Goal: Task Accomplishment & Management: Complete application form

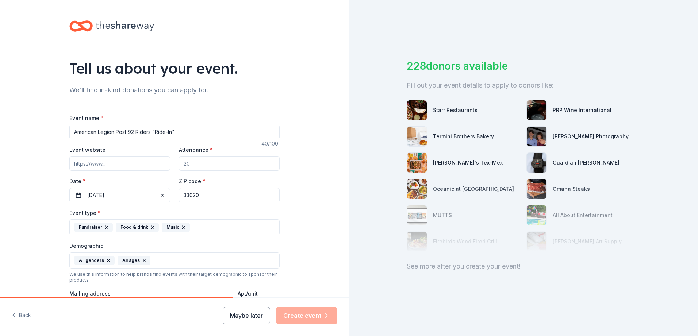
scroll to position [191, 0]
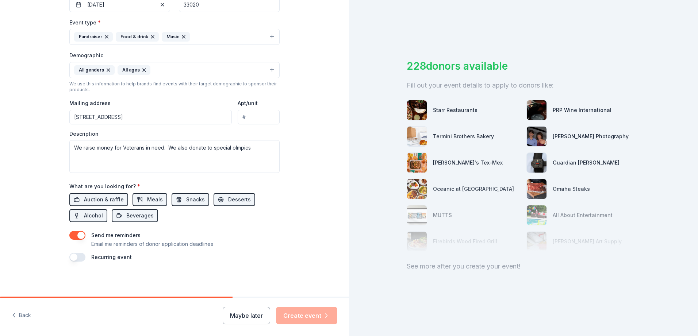
click at [117, 148] on textarea "We raise money for Veterans in need. We also donate to special olmpics" at bounding box center [174, 156] width 210 height 33
click at [254, 147] on textarea "We raise money for Veterans in need. We also donate to special olmpics" at bounding box center [174, 156] width 210 height 33
type textarea "W"
click at [254, 147] on textarea at bounding box center [174, 156] width 210 height 33
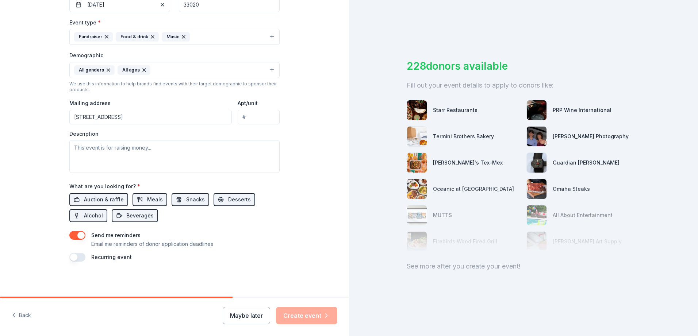
click at [149, 156] on textarea at bounding box center [174, 156] width 210 height 33
click at [148, 148] on textarea "This event is raising funds for veteran Causes" at bounding box center [174, 156] width 210 height 33
click at [185, 148] on textarea "This event is raising funds for Veteran Causes" at bounding box center [174, 156] width 210 height 33
type textarea "This event is raising funds for Veteran Causes."
click at [273, 228] on div "Event name * American Legion Post 92 Riders "Ride-In" 40 /100 Event website Att…" at bounding box center [174, 92] width 210 height 339
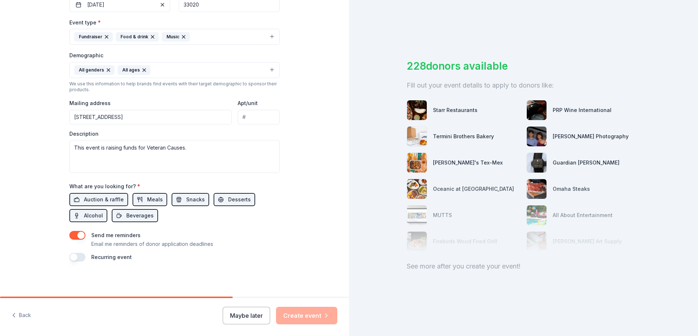
click at [312, 315] on div "Maybe later Create event" at bounding box center [280, 316] width 115 height 18
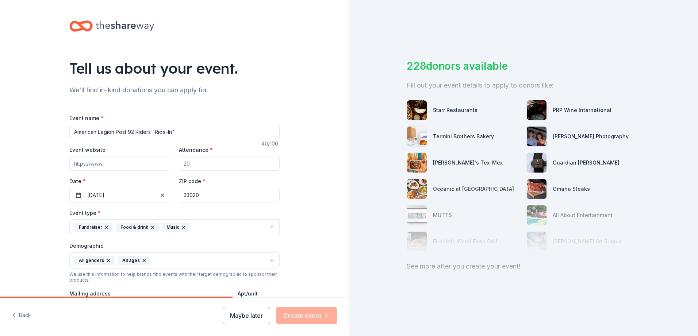
click at [190, 164] on input "Attendance *" at bounding box center [229, 163] width 101 height 15
type input "8"
click at [109, 163] on input "Event website" at bounding box center [119, 163] width 101 height 15
click at [312, 210] on div "Tell us about your event. We'll find in-kind donations you can apply for. Event…" at bounding box center [174, 244] width 349 height 488
click at [199, 164] on input "100" at bounding box center [229, 163] width 101 height 15
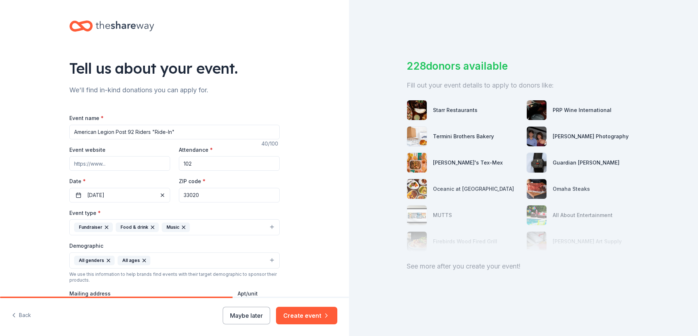
type input "1020"
click at [185, 165] on input "1020" at bounding box center [229, 163] width 101 height 15
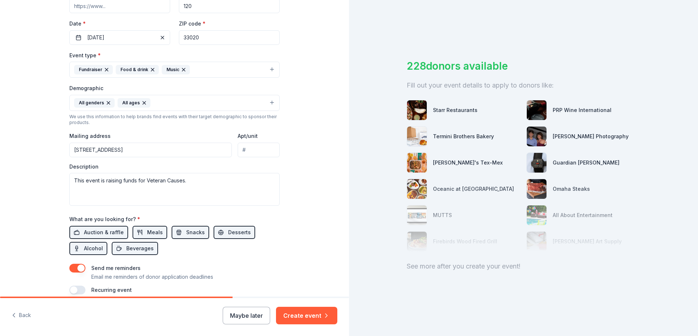
scroll to position [191, 0]
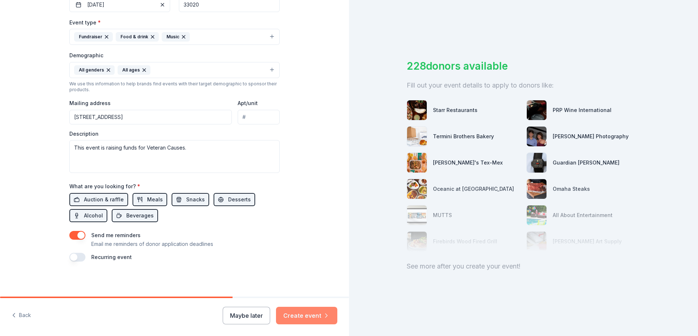
type input "120"
click at [308, 317] on button "Create event" at bounding box center [306, 316] width 61 height 18
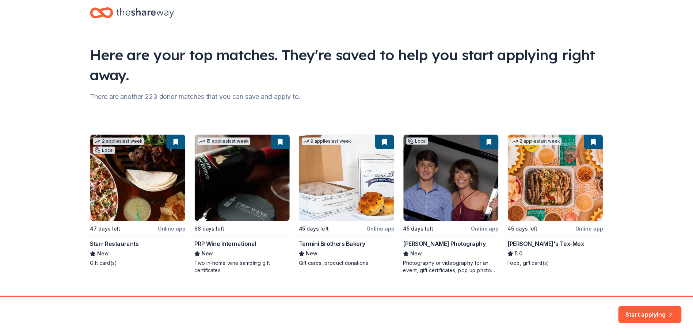
scroll to position [28, 0]
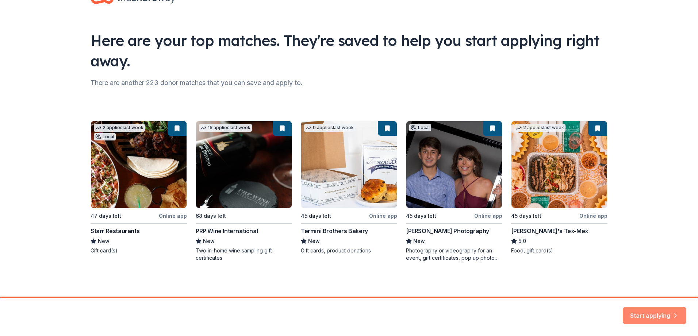
click at [660, 306] on button "Start applying" at bounding box center [655, 312] width 64 height 18
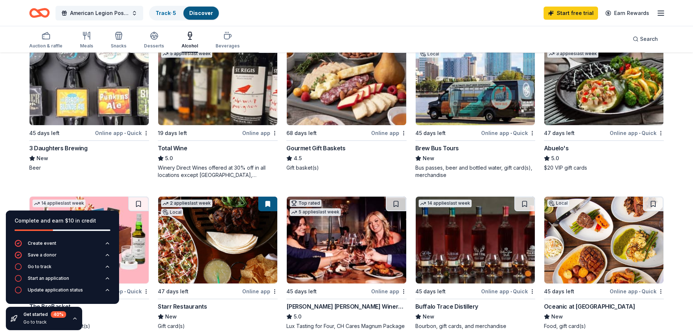
scroll to position [101, 0]
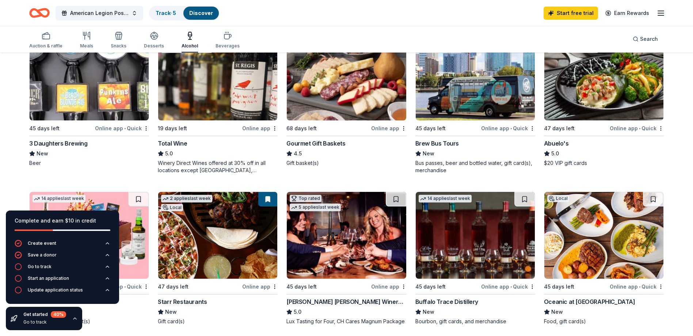
click at [389, 126] on div "Online app" at bounding box center [388, 128] width 35 height 9
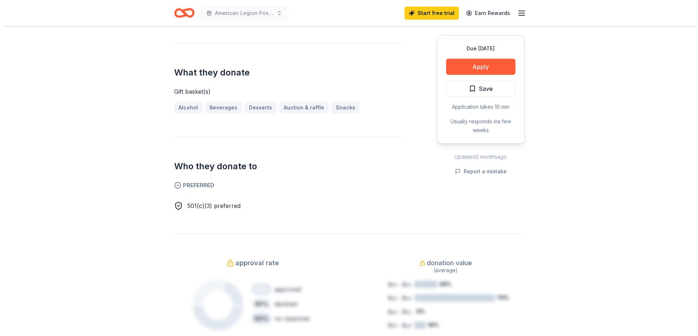
scroll to position [267, 0]
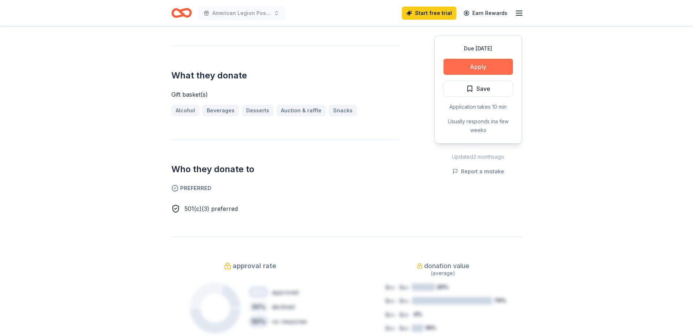
click at [471, 70] on button "Apply" at bounding box center [477, 67] width 69 height 16
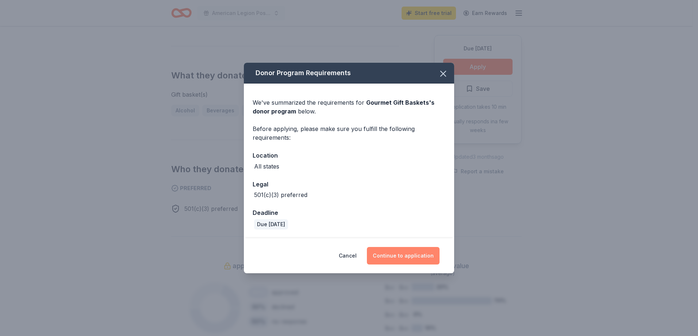
click at [416, 257] on button "Continue to application" at bounding box center [403, 256] width 73 height 18
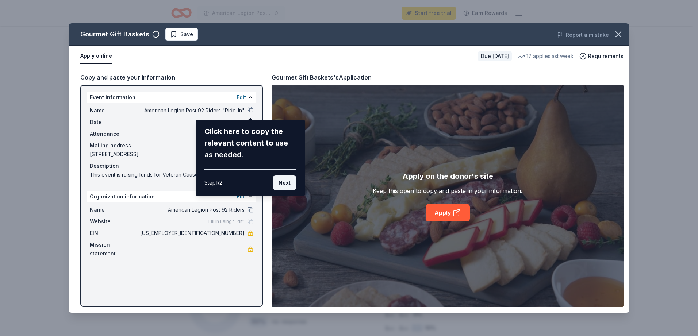
click at [285, 181] on button "Next" at bounding box center [285, 183] width 24 height 15
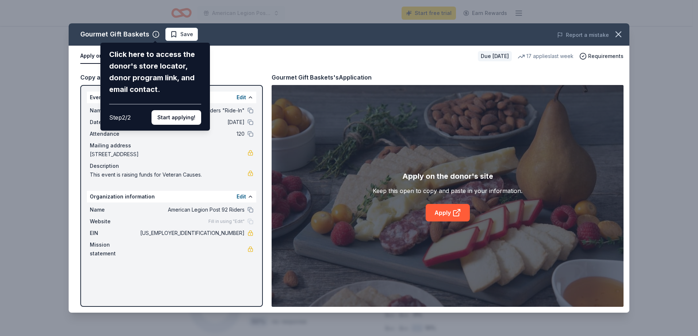
click at [173, 35] on div "Gourmet Gift Baskets Click here to access the donor's store locator, donor prog…" at bounding box center [349, 168] width 561 height 290
click at [177, 121] on button "Start applying!" at bounding box center [177, 117] width 50 height 15
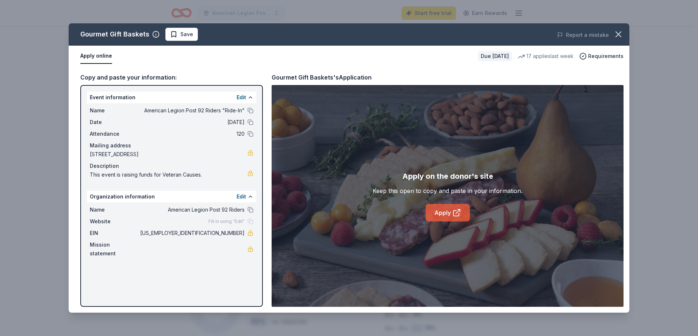
click at [446, 213] on link "Apply" at bounding box center [448, 213] width 44 height 18
